Goal: Task Accomplishment & Management: Complete application form

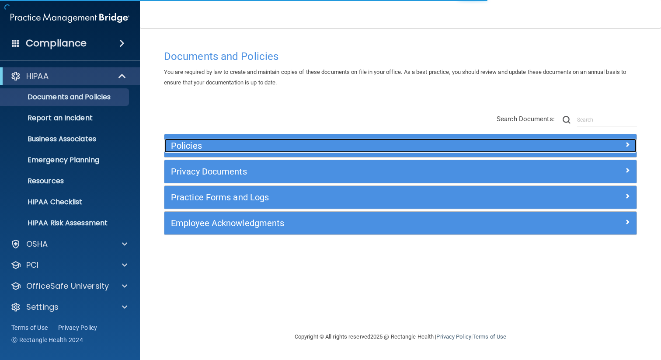
click at [210, 150] on h5 "Policies" at bounding box center [341, 146] width 341 height 10
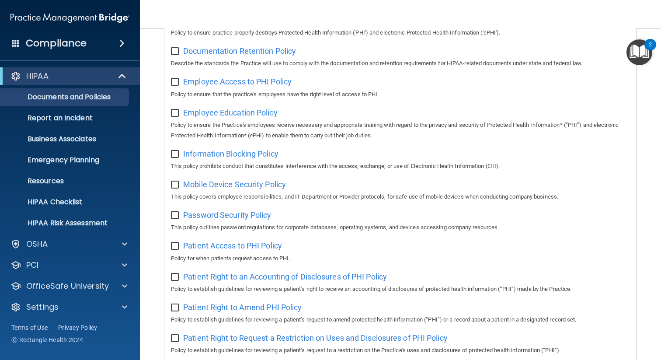
scroll to position [281, 0]
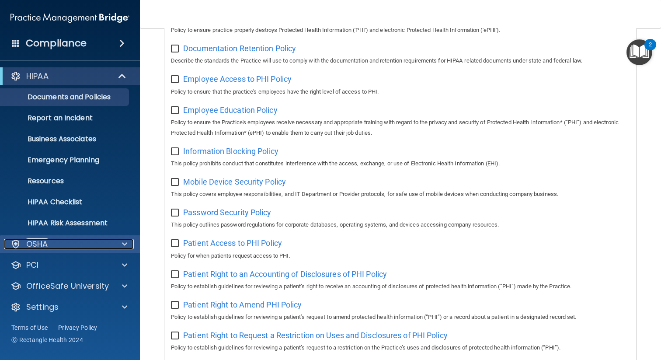
click at [72, 243] on div "OSHA" at bounding box center [58, 244] width 108 height 10
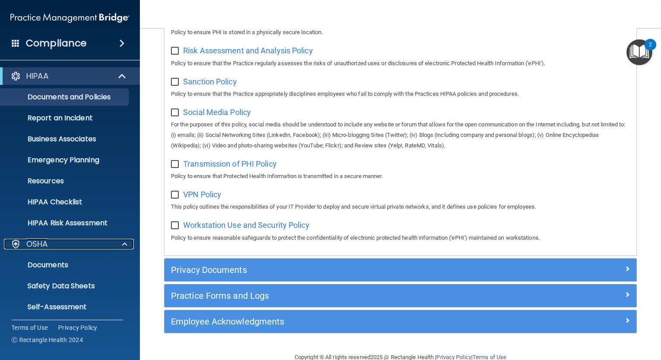
scroll to position [650, 0]
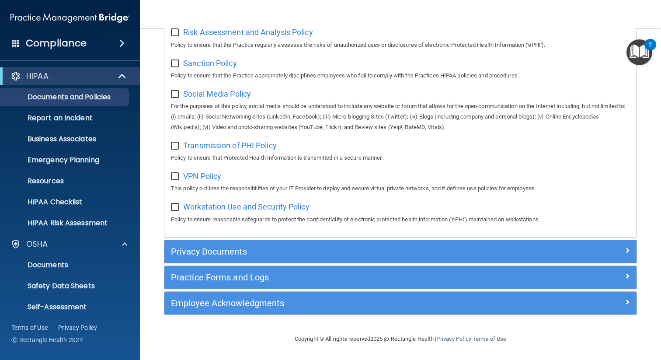
click at [223, 284] on div "Practice Forms and Logs" at bounding box center [400, 277] width 472 height 23
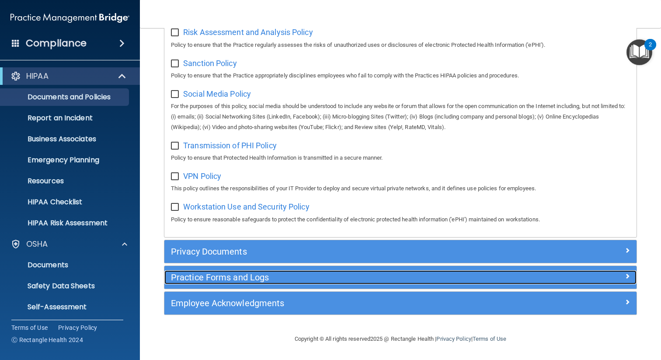
click at [224, 273] on h5 "Practice Forms and Logs" at bounding box center [341, 277] width 341 height 10
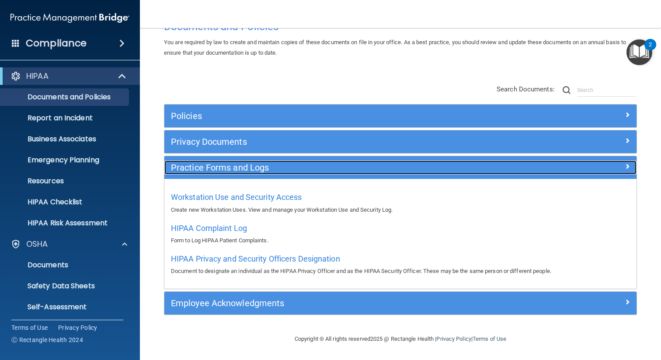
scroll to position [30, 0]
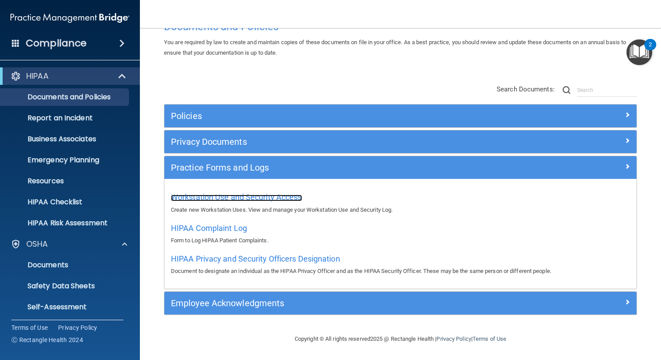
click at [240, 200] on span "Workstation Use and Security Access" at bounding box center [236, 196] width 131 height 9
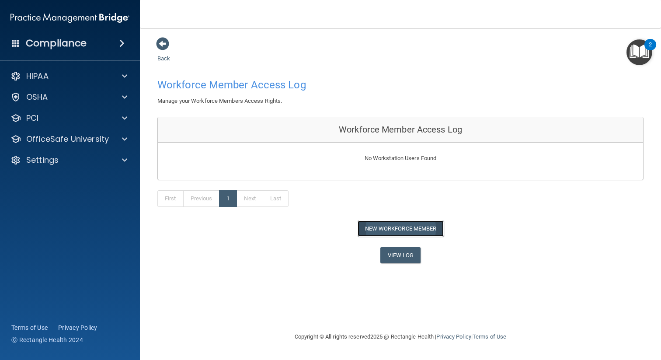
click at [389, 228] on button "New Workforce Member" at bounding box center [401, 228] width 86 height 16
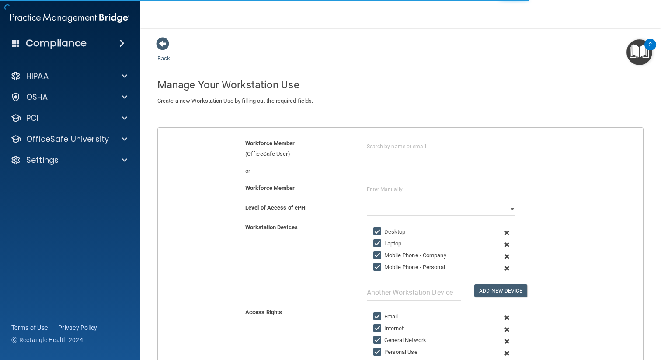
click at [385, 149] on input "text" at bounding box center [441, 146] width 149 height 16
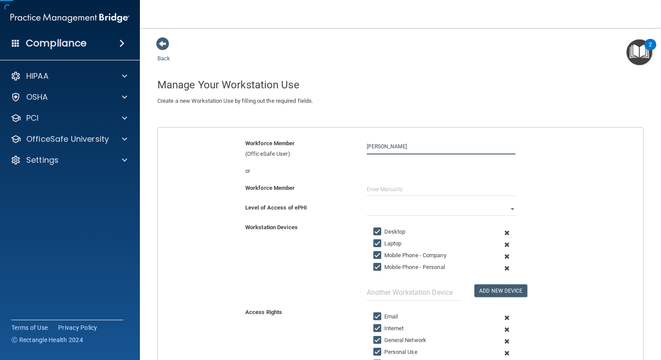
type input "[PERSON_NAME]"
click at [403, 184] on input "text" at bounding box center [441, 189] width 149 height 13
drag, startPoint x: 412, startPoint y: 148, endPoint x: 344, endPoint y: 142, distance: 68.1
click at [344, 142] on div "Workforce Member (OfficeSafe User) Harpreet Cheema" at bounding box center [400, 148] width 499 height 21
click at [377, 209] on select "Full Limited None" at bounding box center [441, 208] width 149 height 13
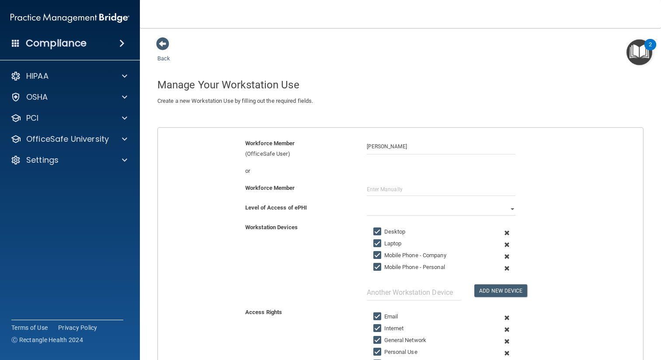
click at [388, 202] on div "Workforce Member" at bounding box center [400, 193] width 499 height 20
click at [387, 209] on select "Full Limited None" at bounding box center [441, 208] width 149 height 13
click at [344, 231] on div "Workstation Devices" at bounding box center [300, 227] width 122 height 10
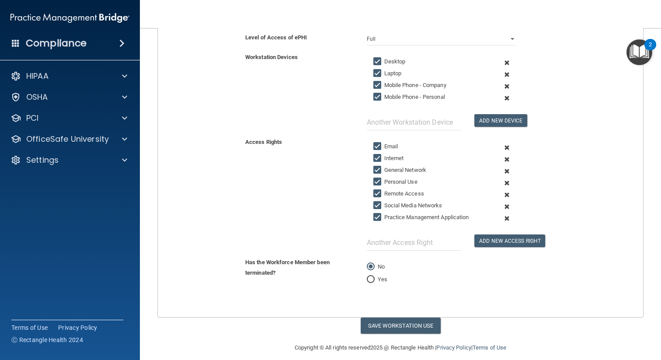
scroll to position [179, 0]
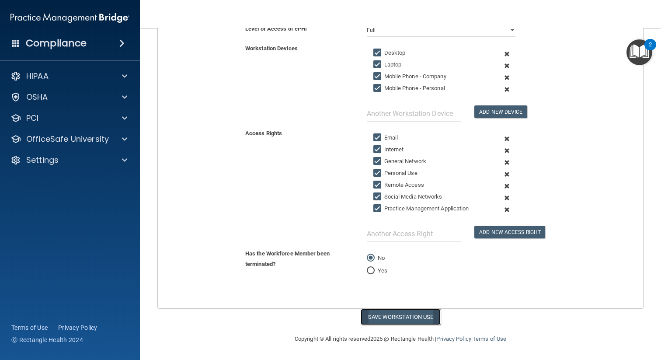
click at [393, 318] on button "Save Workstation Use" at bounding box center [401, 317] width 80 height 16
select select "? string:Full ?"
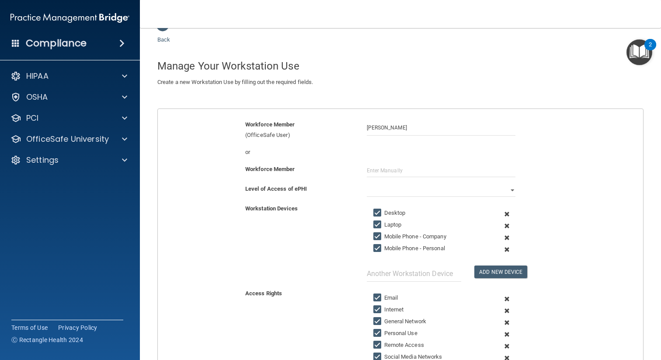
scroll to position [0, 0]
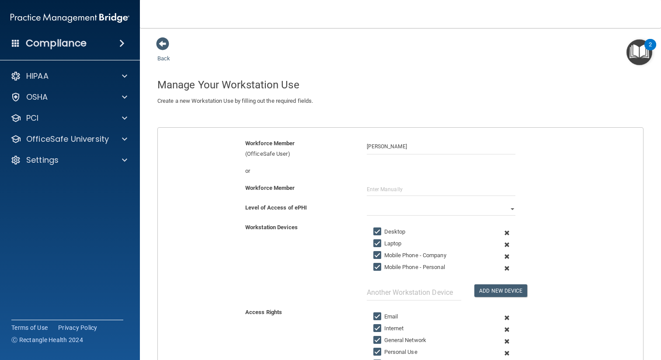
click at [164, 53] on div "Back Manage Your Workstation Use Create a new Workstation Use by filling out th…" at bounding box center [400, 279] width 486 height 485
click at [164, 43] on span at bounding box center [162, 43] width 13 height 13
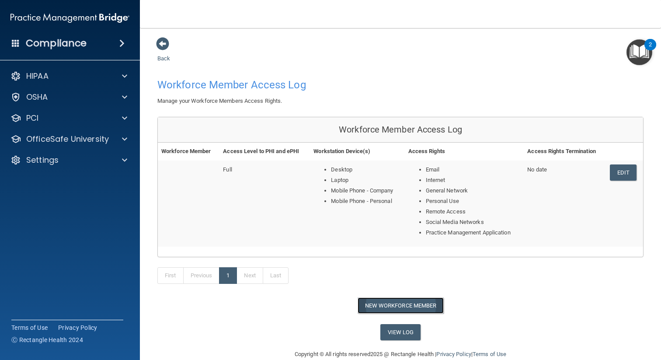
click at [373, 300] on button "New Workforce Member" at bounding box center [401, 305] width 86 height 16
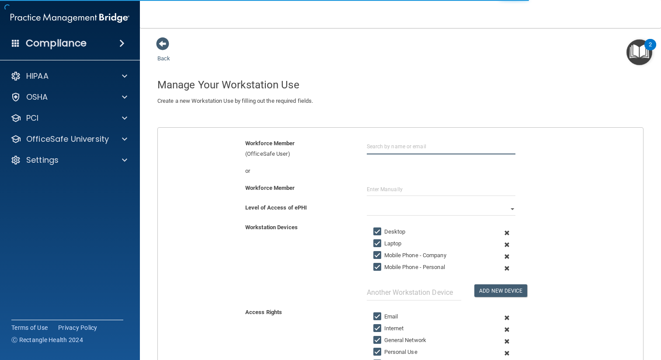
click at [379, 150] on input "text" at bounding box center [441, 146] width 149 height 16
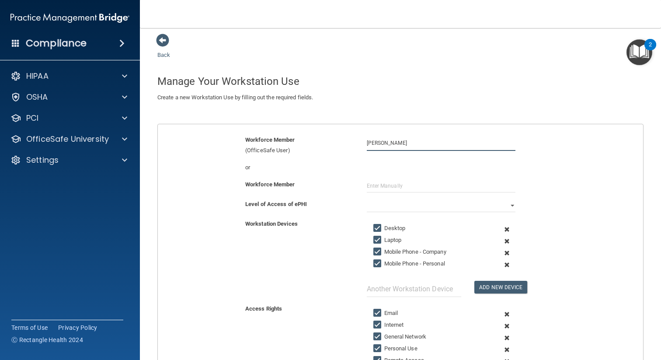
scroll to position [14, 0]
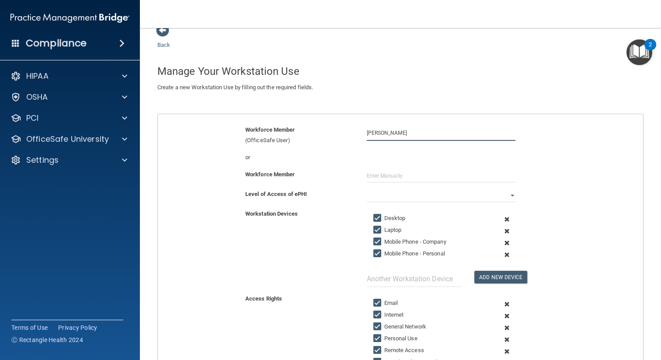
type input "Simran Pawar"
click at [388, 176] on input "text" at bounding box center [441, 175] width 149 height 13
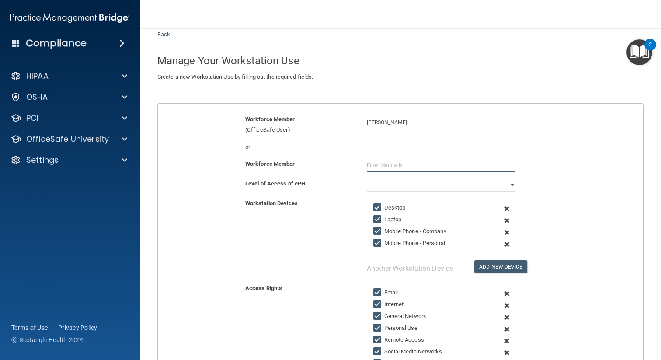
scroll to position [28, 0]
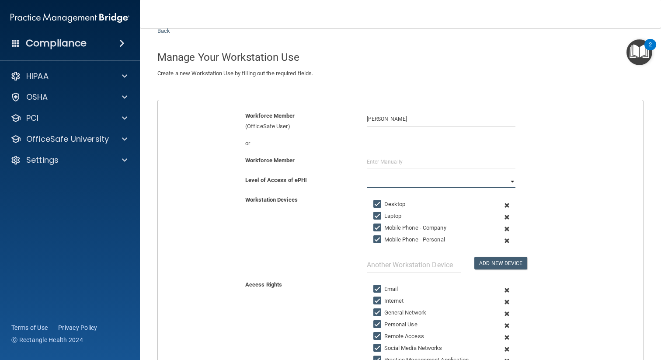
click at [390, 178] on select "Full Limited None" at bounding box center [441, 181] width 149 height 13
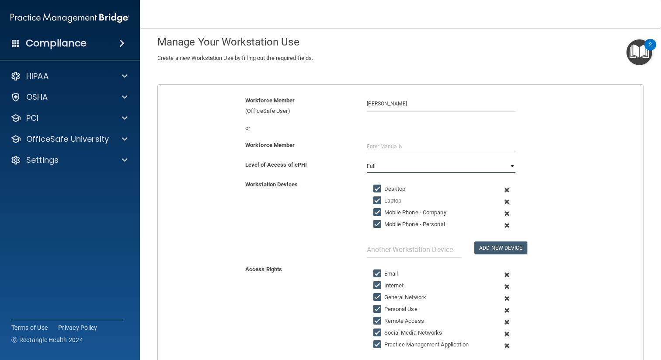
scroll to position [179, 0]
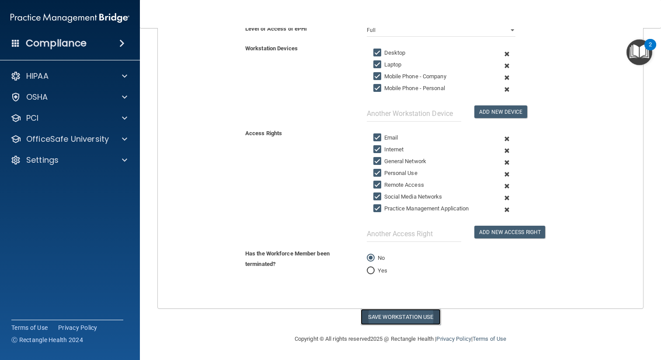
click at [398, 320] on button "Save Workstation Use" at bounding box center [401, 317] width 80 height 16
select select "? string:Full ?"
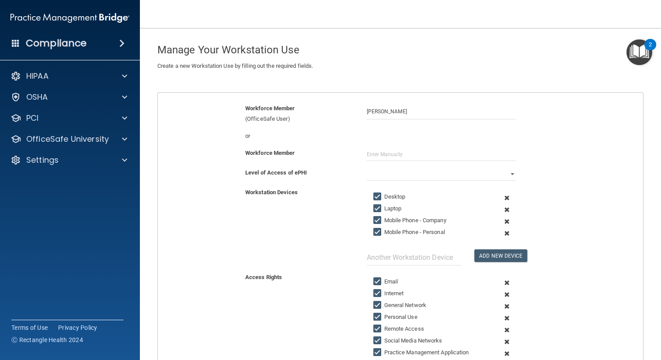
scroll to position [0, 0]
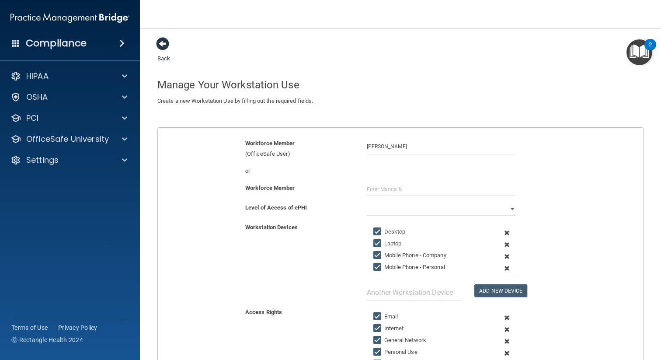
click at [169, 47] on span at bounding box center [162, 43] width 13 height 13
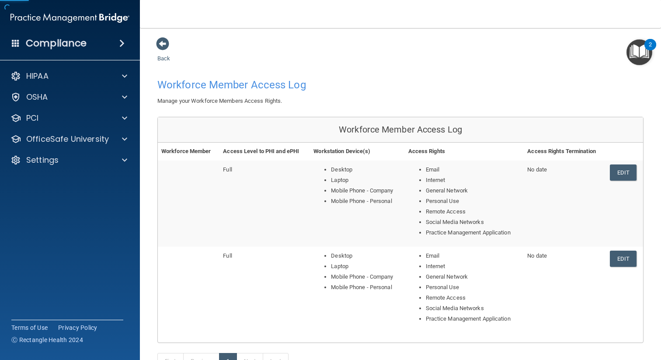
scroll to position [77, 0]
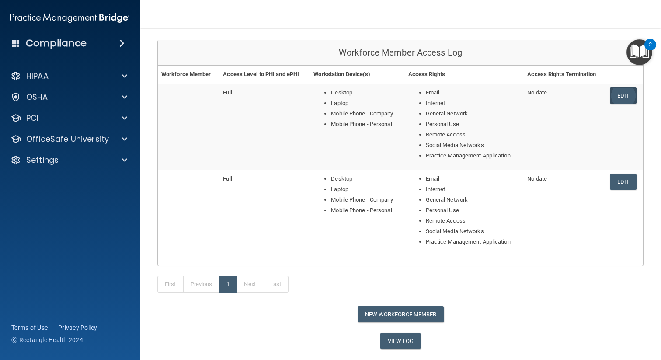
click at [623, 97] on link "Edit" at bounding box center [623, 95] width 27 height 16
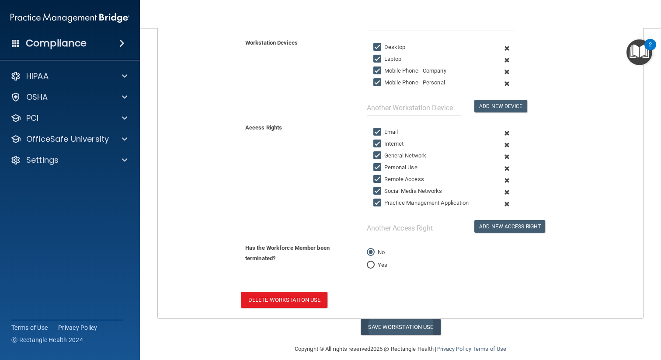
scroll to position [195, 0]
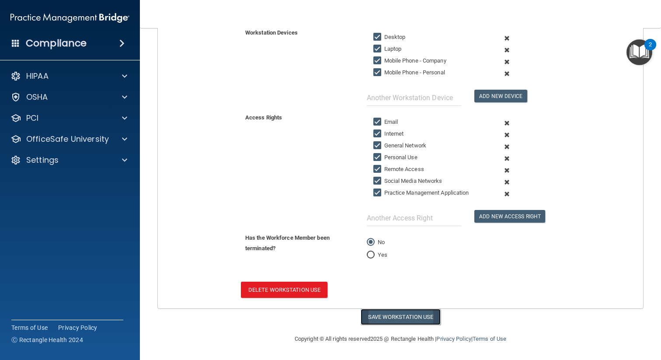
click at [425, 322] on button "Save Workstation Use" at bounding box center [401, 317] width 80 height 16
click at [385, 317] on button "Save Workstation Use" at bounding box center [401, 317] width 80 height 16
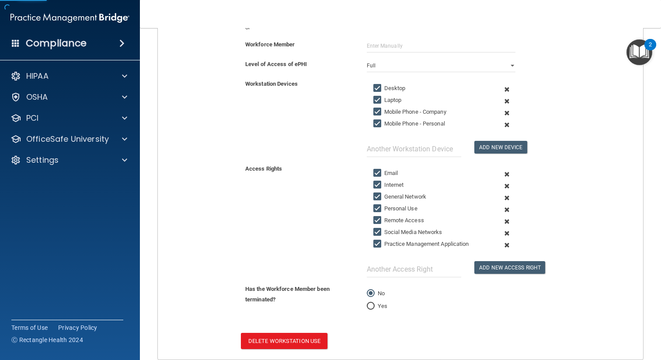
select select "? string:Full ?"
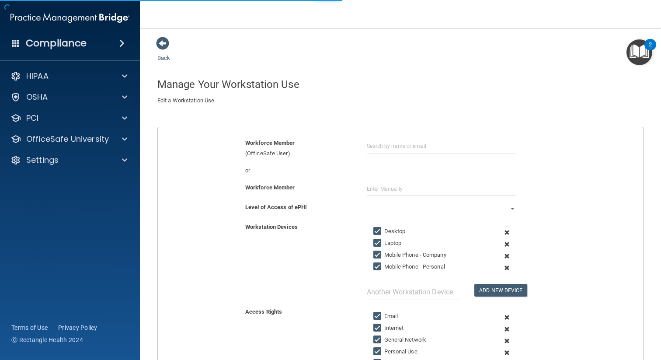
scroll to position [0, 0]
click at [166, 41] on span at bounding box center [162, 43] width 13 height 13
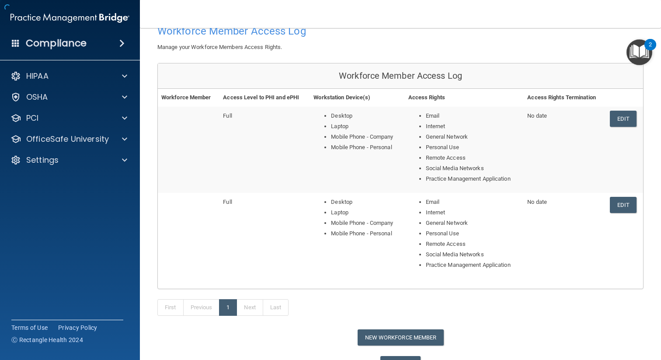
scroll to position [62, 0]
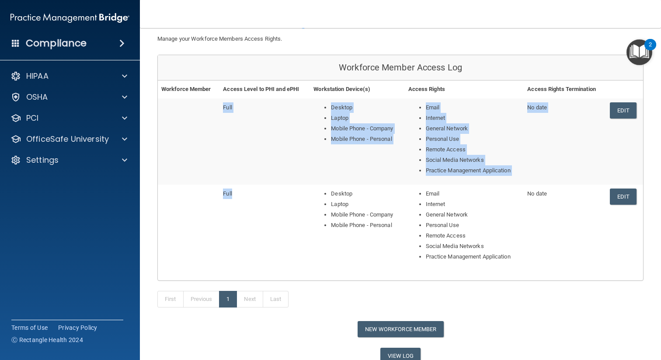
drag, startPoint x: 220, startPoint y: 103, endPoint x: 272, endPoint y: 227, distance: 135.0
click at [272, 227] on tbody "Full Desktop Laptop Mobile Phone - Company Mobile Phone - Personal Email Intern…" at bounding box center [400, 184] width 485 height 172
click at [272, 227] on td "Full" at bounding box center [265, 228] width 91 height 86
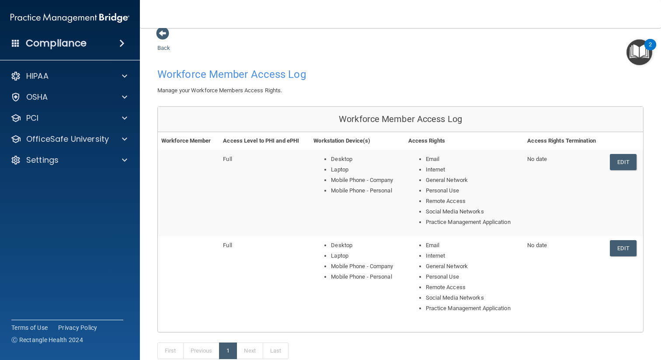
scroll to position [0, 0]
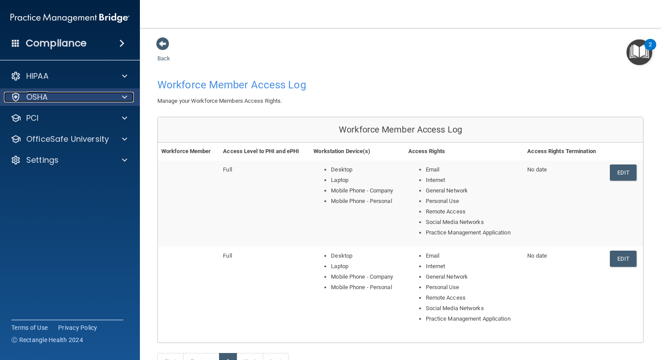
click at [98, 100] on div "OSHA" at bounding box center [58, 97] width 108 height 10
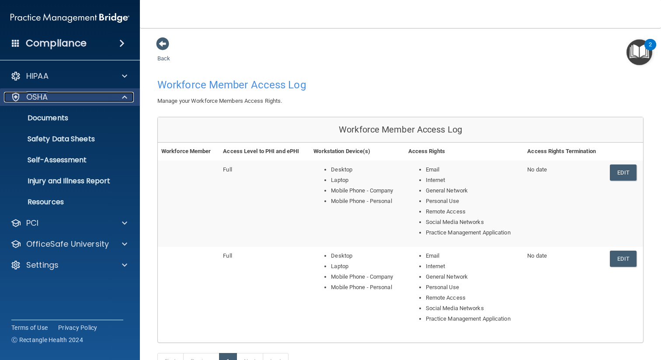
click at [98, 100] on div "OSHA" at bounding box center [58, 97] width 108 height 10
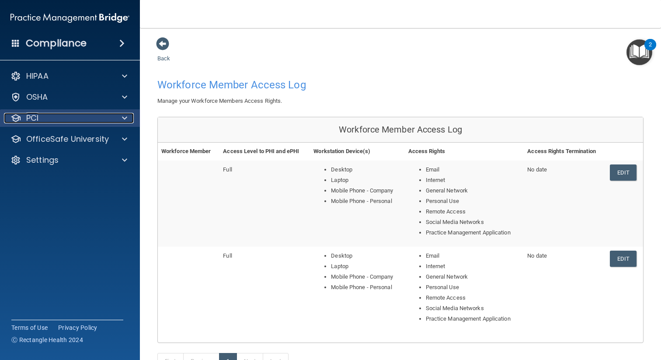
click at [99, 122] on div "PCI" at bounding box center [58, 118] width 108 height 10
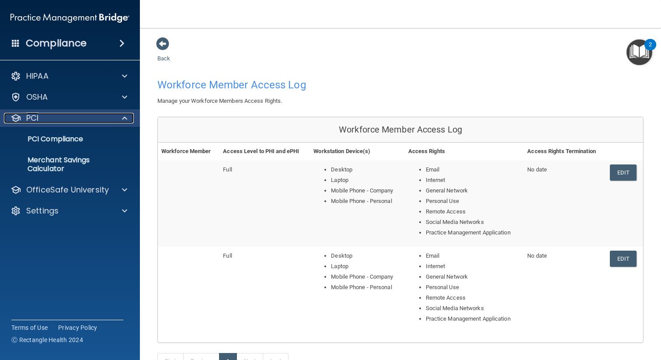
click at [99, 122] on div "PCI" at bounding box center [58, 118] width 108 height 10
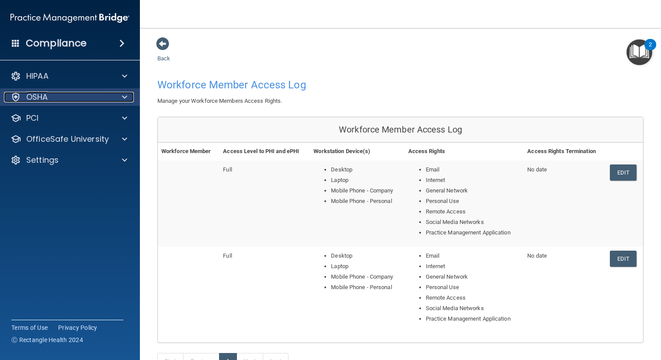
click at [101, 101] on div "OSHA" at bounding box center [58, 97] width 108 height 10
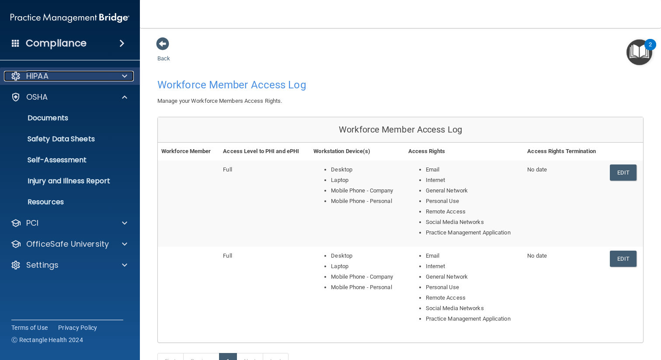
click at [106, 78] on div "HIPAA" at bounding box center [58, 76] width 108 height 10
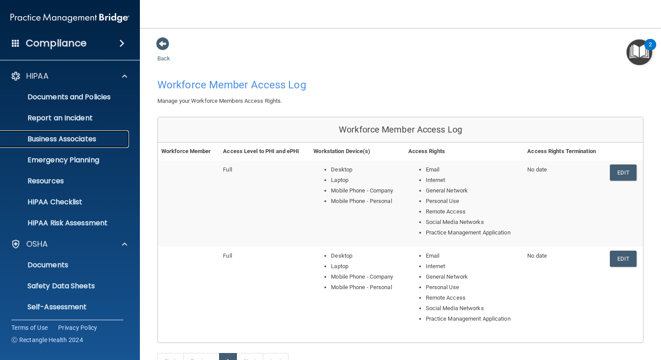
click at [85, 133] on link "Business Associates" at bounding box center [60, 138] width 138 height 17
